Goal: Task Accomplishment & Management: Manage account settings

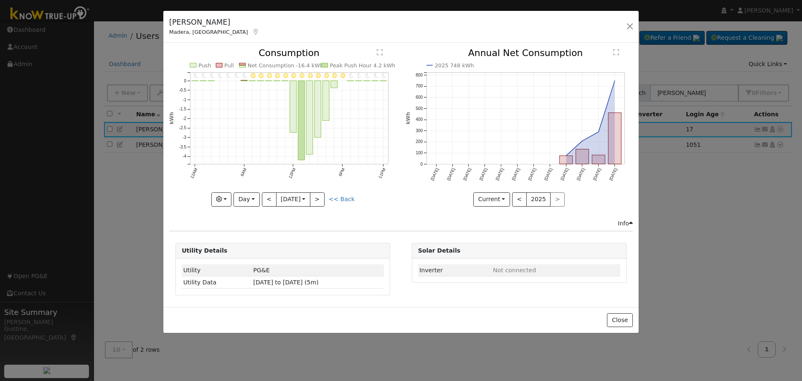
click at [627, 21] on button "button" at bounding box center [630, 26] width 12 height 12
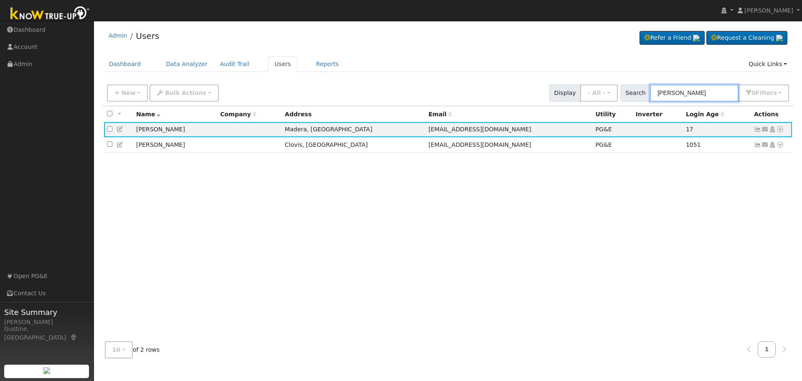
drag, startPoint x: 709, startPoint y: 92, endPoint x: 700, endPoint y: 92, distance: 9.2
click at [705, 92] on input "[PERSON_NAME]" at bounding box center [694, 92] width 89 height 17
click at [700, 92] on input "[PERSON_NAME]" at bounding box center [694, 92] width 89 height 17
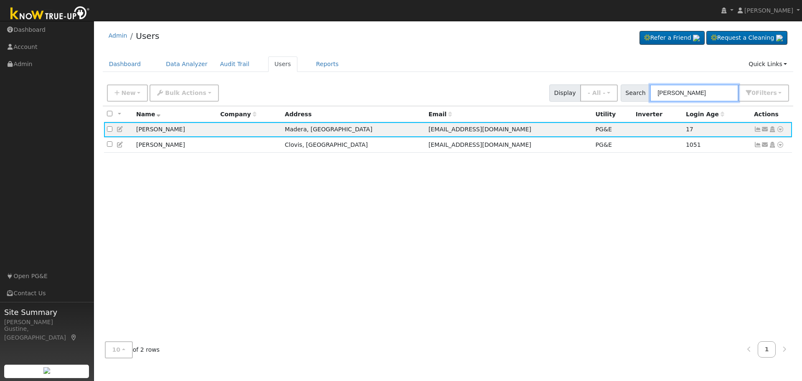
type input "[PERSON_NAME]"
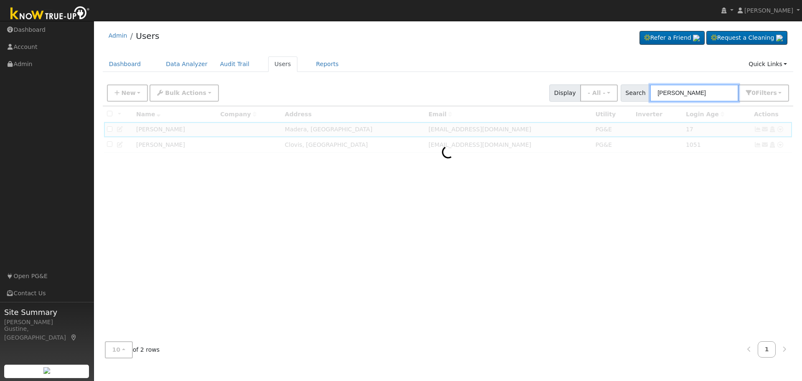
drag, startPoint x: 700, startPoint y: 92, endPoint x: 685, endPoint y: 94, distance: 14.3
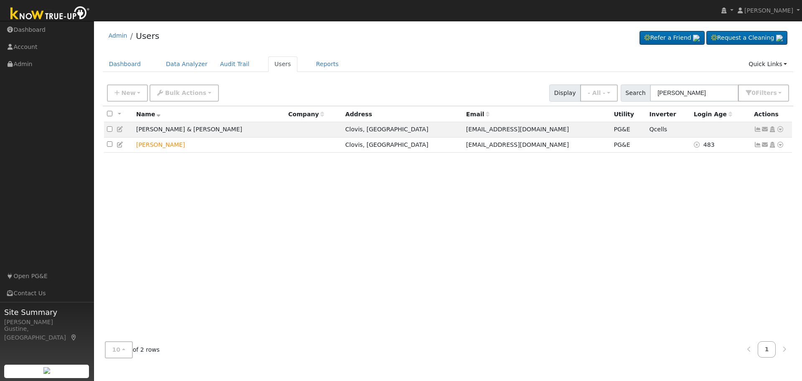
drag, startPoint x: 685, startPoint y: 94, endPoint x: 532, endPoint y: 242, distance: 212.8
click at [532, 242] on div "All None All on page None on page Name Company Address Email Utility Inverter L…" at bounding box center [448, 220] width 691 height 229
click at [758, 130] on icon at bounding box center [758, 129] width 8 height 6
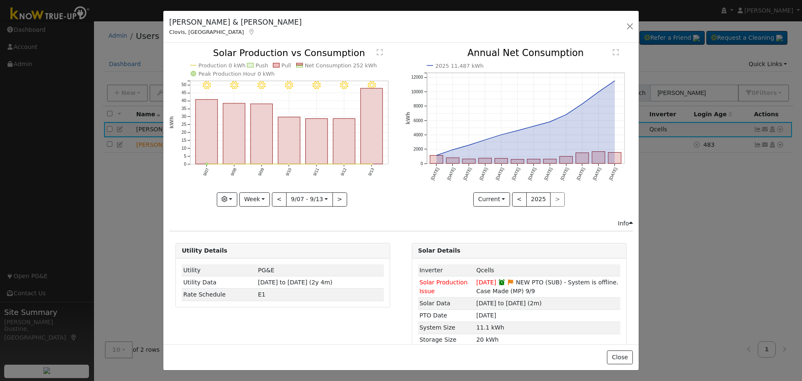
click at [394, 120] on div "9/13 - Clear 9/12 - Clear 9/11 - MostlyClear 9/10 - MostlyClear 9/09 - Clear 9/…" at bounding box center [283, 133] width 236 height 170
click at [378, 126] on rect "onclick=""" at bounding box center [372, 126] width 22 height 76
type input "[DATE]"
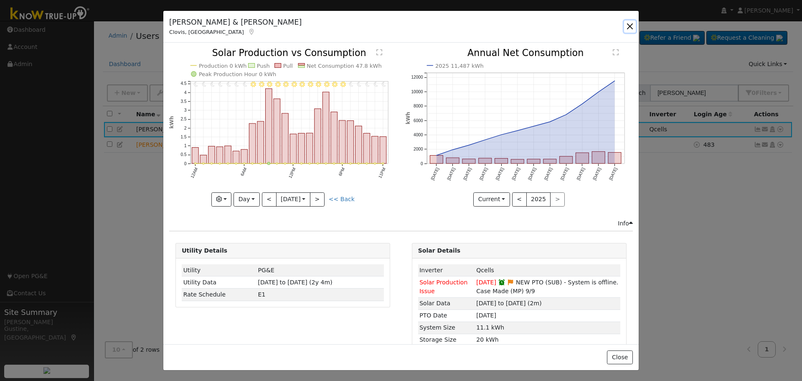
click at [632, 31] on button "button" at bounding box center [630, 26] width 12 height 12
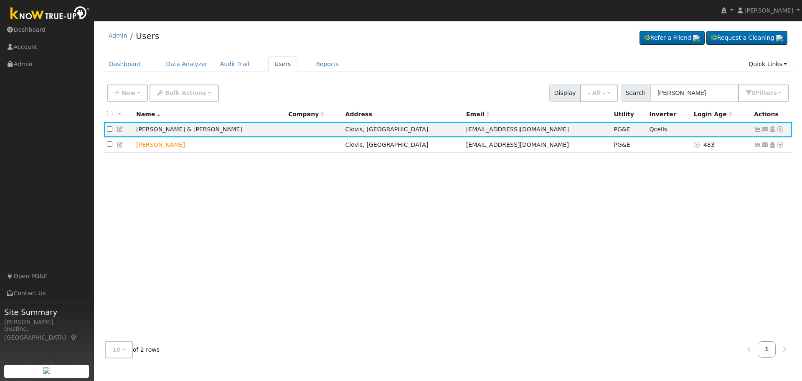
click at [683, 262] on div "All None All on page None on page Name Company Address Email Utility Inverter L…" at bounding box center [448, 220] width 691 height 229
